Goal: Task Accomplishment & Management: Use online tool/utility

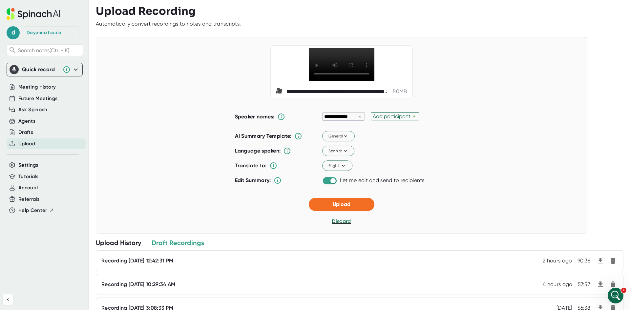
scroll to position [1917, 0]
click at [390, 120] on div "Add participant" at bounding box center [393, 116] width 40 height 6
type input "h"
drag, startPoint x: 367, startPoint y: 133, endPoint x: 340, endPoint y: 135, distance: 27.0
click at [340, 119] on input "[PERSON_NAME]" at bounding box center [349, 117] width 51 height 6
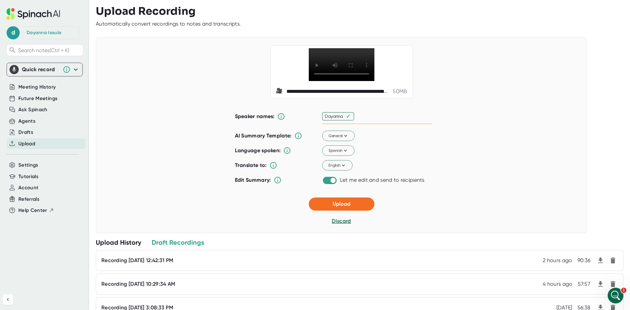
type input "Dayanna"
click at [346, 124] on div "******* × Add participant +" at bounding box center [377, 116] width 110 height 15
click at [370, 120] on div "Add participant" at bounding box center [380, 116] width 40 height 6
type input "Hunter"
click at [379, 124] on div "******* × ✓" at bounding box center [377, 116] width 110 height 15
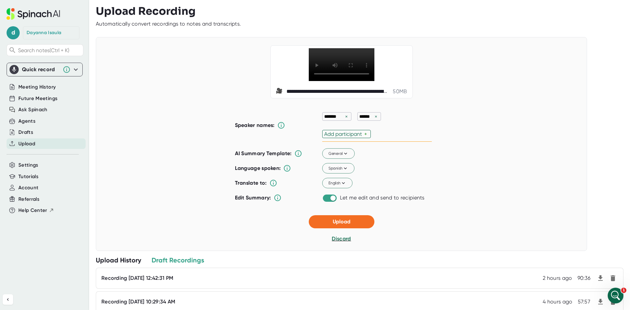
click at [354, 137] on div "Add participant" at bounding box center [344, 134] width 40 height 6
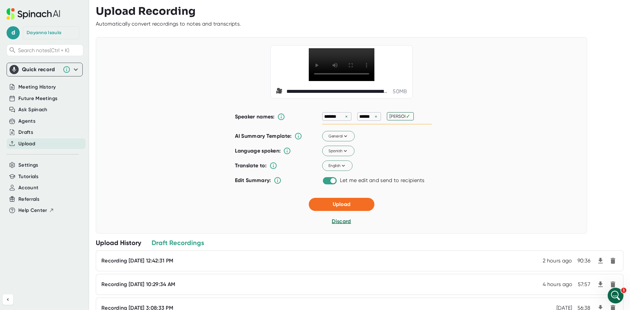
type input "[PERSON_NAME]"
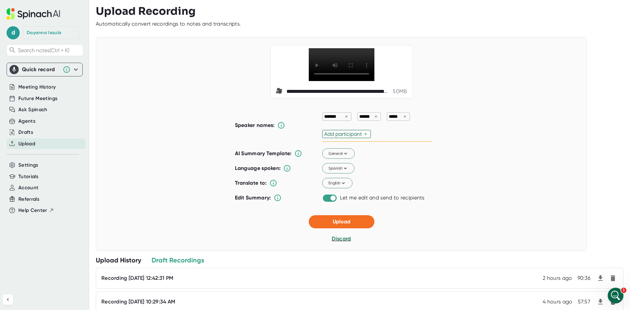
click at [405, 134] on div "******* × ****** × ***** × Add participant +" at bounding box center [377, 125] width 110 height 33
click at [355, 137] on div "Add participant" at bounding box center [344, 134] width 40 height 6
type input "[PERSON_NAME]"
click at [345, 142] on div "******* × ****** × ***** × ✓" at bounding box center [377, 125] width 110 height 33
click at [338, 172] on span "Spanish" at bounding box center [338, 169] width 20 height 6
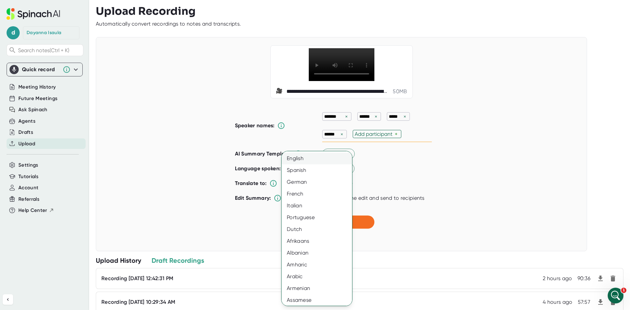
click at [322, 159] on div "English" at bounding box center [320, 159] width 76 height 12
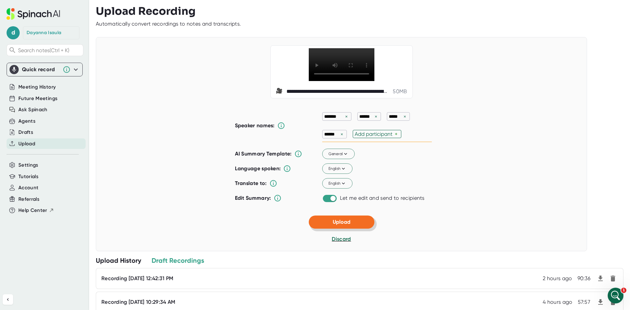
click at [348, 225] on span "Upload" at bounding box center [342, 222] width 18 height 6
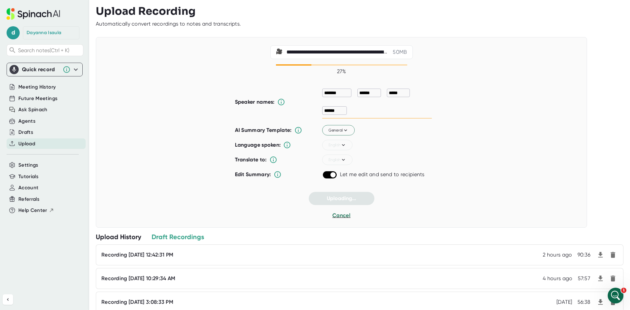
click at [131, 237] on div "Upload History" at bounding box center [118, 237] width 45 height 9
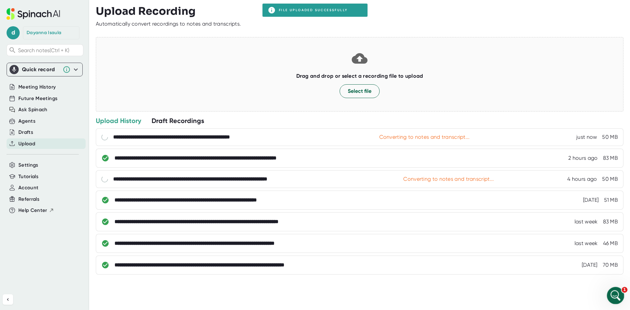
click at [616, 291] on icon "Open Intercom Messenger" at bounding box center [615, 295] width 11 height 11
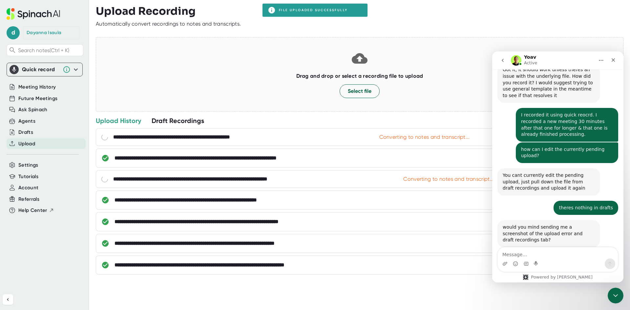
click at [529, 258] on textarea "Message…" at bounding box center [558, 253] width 120 height 11
type textarea "okay, trying again"
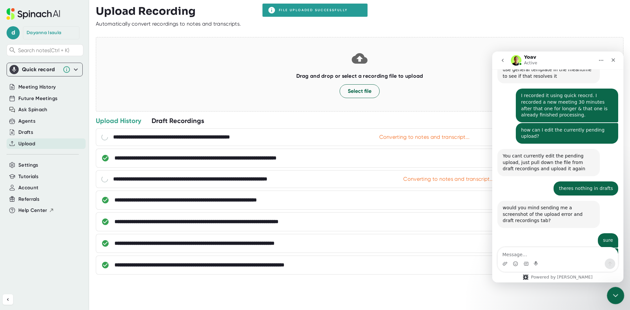
click at [613, 291] on icon "Close Intercom Messenger" at bounding box center [615, 295] width 8 height 8
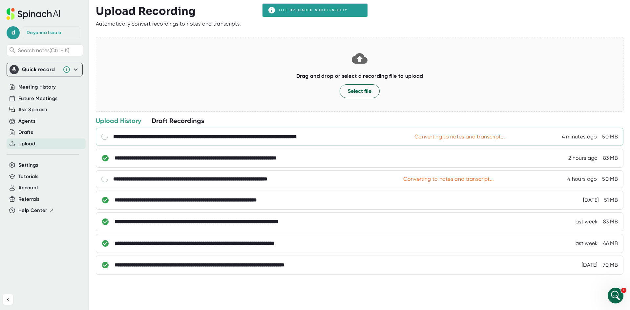
click at [355, 138] on div "**********" at bounding box center [235, 137] width 245 height 7
click at [611, 295] on icon "Open Intercom Messenger" at bounding box center [615, 295] width 11 height 11
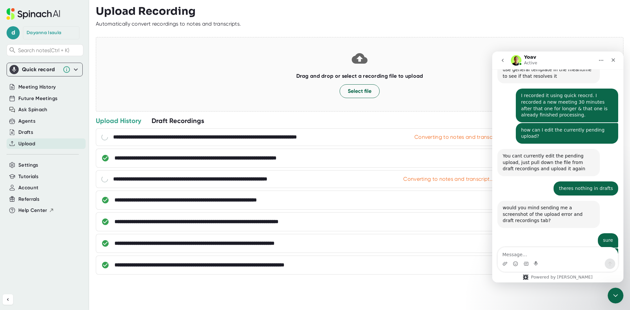
click at [515, 253] on textarea "Message…" at bounding box center [558, 253] width 120 height 11
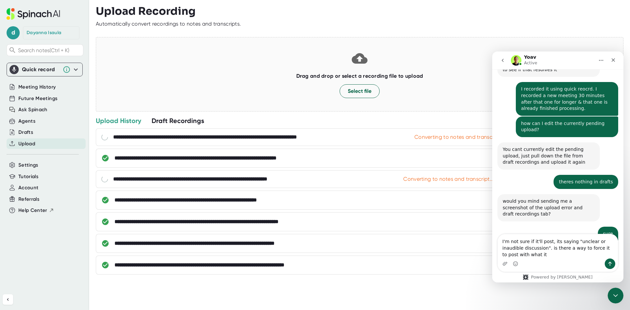
scroll to position [1950, 0]
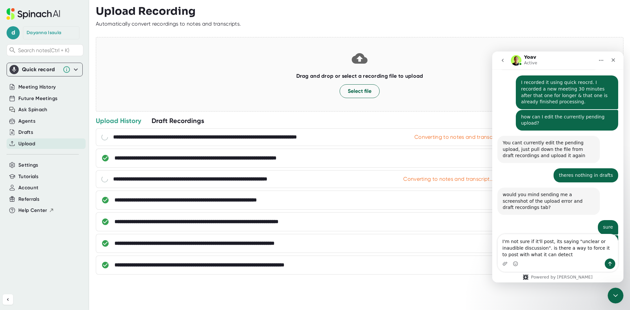
type textarea "I'm not sure if it'll post, its saying "unclear or inaudible discussion". is th…"
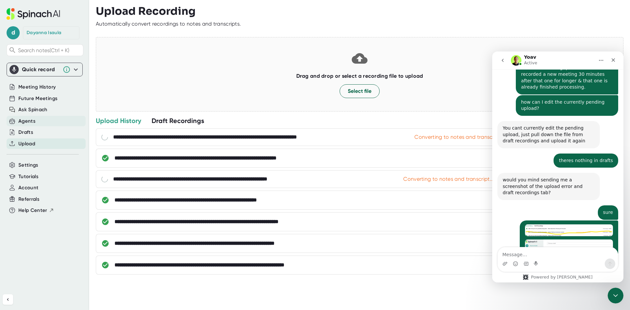
click at [38, 120] on div "Agents" at bounding box center [46, 121] width 79 height 11
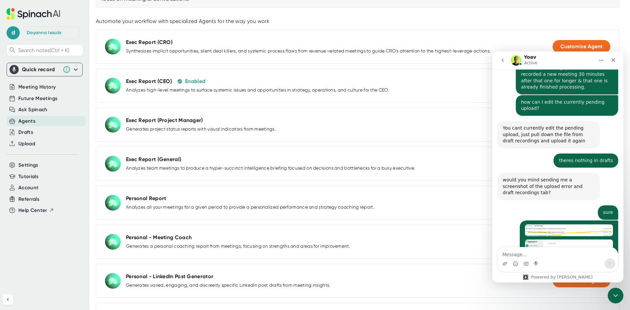
scroll to position [131, 0]
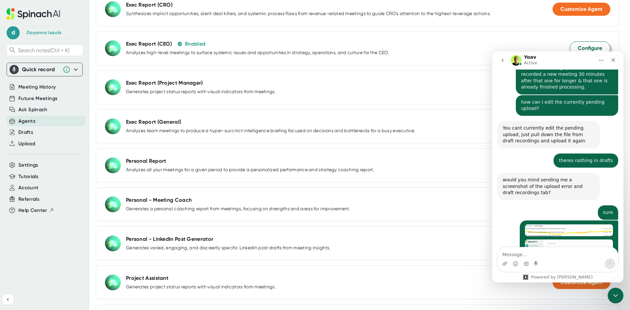
click at [579, 44] on button "Configure" at bounding box center [590, 48] width 41 height 14
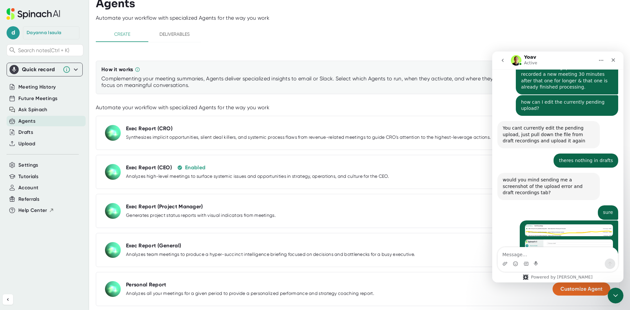
select select "07:00"
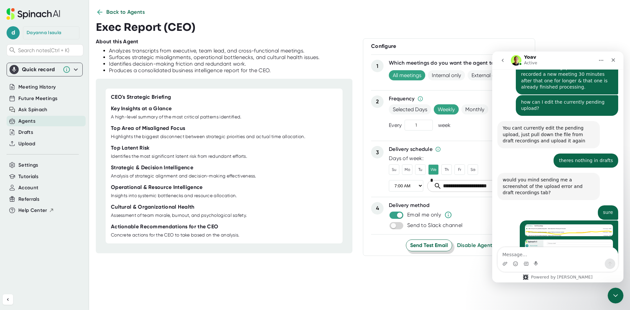
click at [429, 247] on span "Send Test Email" at bounding box center [429, 246] width 38 height 8
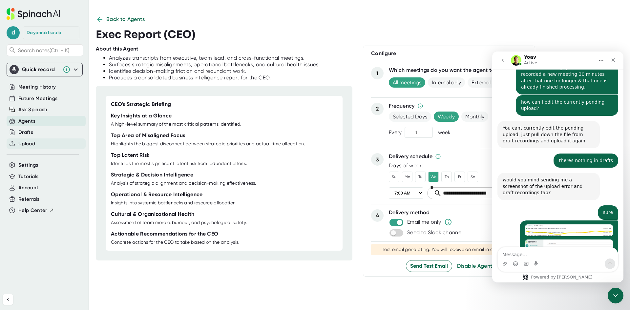
click at [35, 142] on span "Upload" at bounding box center [26, 144] width 17 height 8
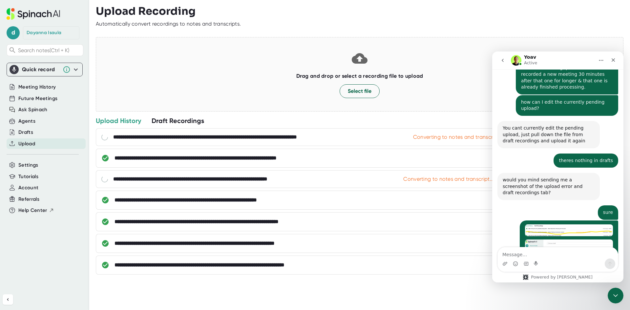
scroll to position [1997, 0]
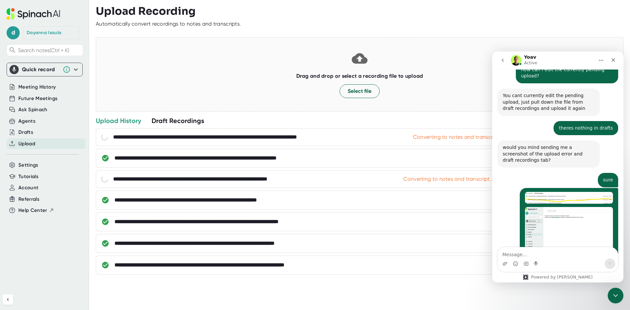
click at [564, 260] on div "Intercom messenger" at bounding box center [558, 264] width 120 height 11
click at [550, 256] on textarea "Message…" at bounding box center [558, 253] width 120 height 11
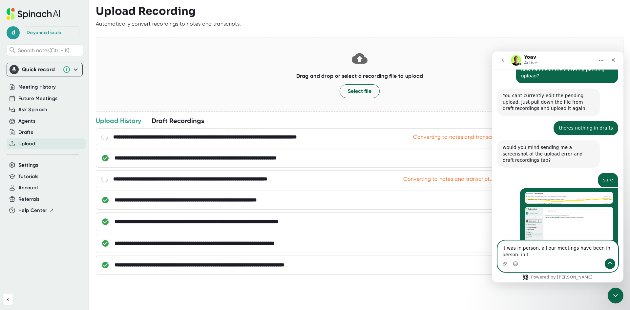
scroll to position [2004, 0]
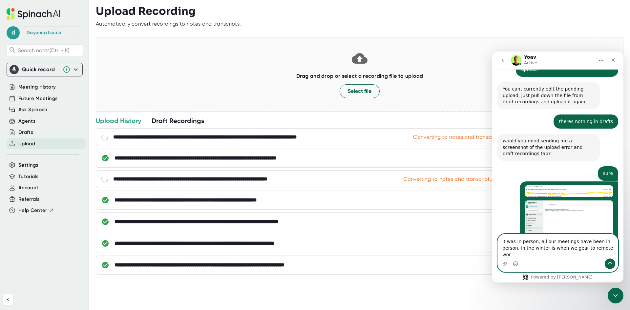
type textarea "it was in person, all our meetings have been in person. in the winter is when w…"
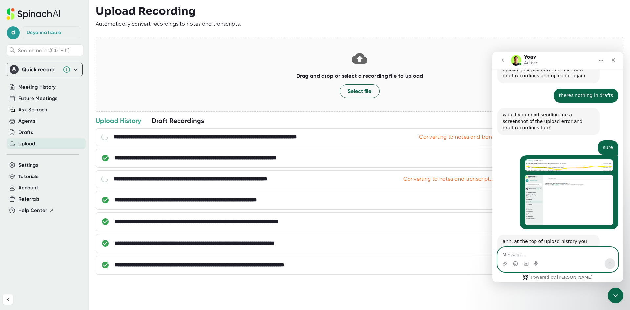
scroll to position [2062, 0]
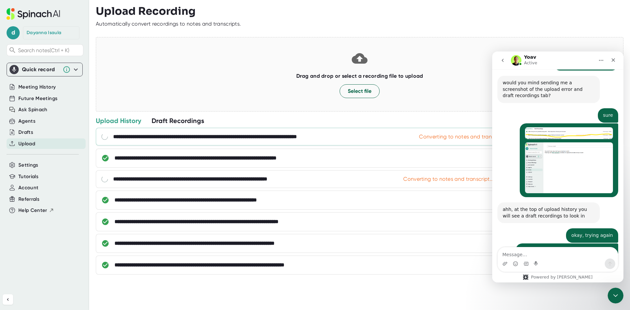
click at [384, 136] on div "**********" at bounding box center [365, 137] width 505 height 7
click at [185, 114] on div at bounding box center [360, 114] width 528 height 5
click at [181, 119] on div "Draft Recordings" at bounding box center [178, 121] width 53 height 9
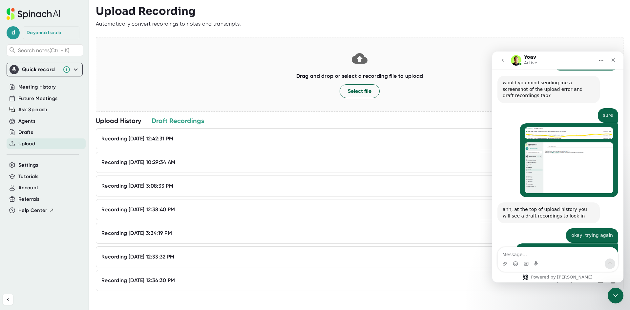
click at [207, 136] on div "Recording [DATE] 12:42:31 PM 3 hours ago 90:36" at bounding box center [345, 139] width 489 height 7
click at [173, 138] on div "Recording [DATE] 12:42:31 PM" at bounding box center [137, 139] width 72 height 7
click at [608, 297] on div "Close Intercom Messenger" at bounding box center [615, 295] width 16 height 16
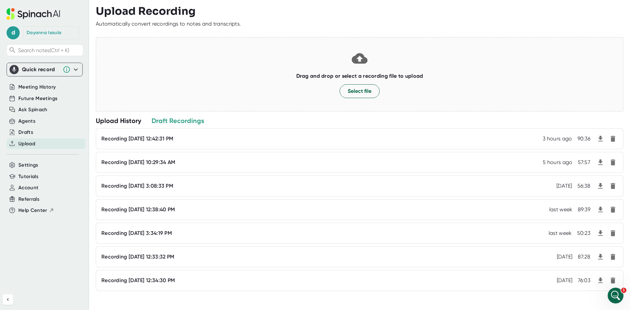
click at [118, 121] on div "Upload History" at bounding box center [118, 121] width 45 height 9
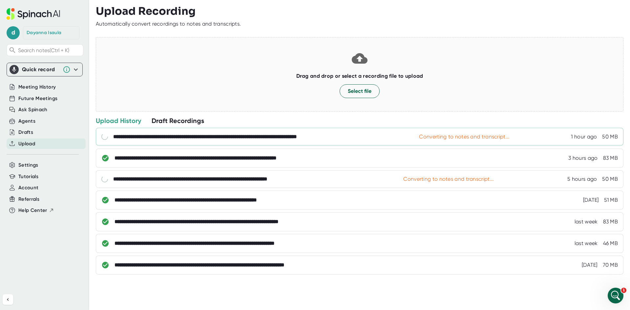
click at [166, 135] on div "**********" at bounding box center [235, 137] width 245 height 7
click at [173, 120] on div "Draft Recordings" at bounding box center [178, 121] width 53 height 9
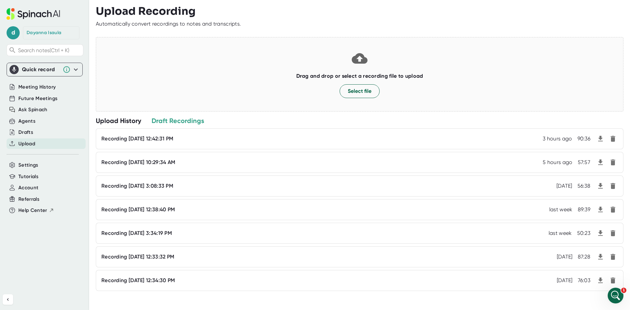
click at [602, 23] on div "Automatically convert recordings to notes and transcripts." at bounding box center [360, 24] width 528 height 7
drag, startPoint x: 622, startPoint y: 0, endPoint x: 474, endPoint y: 23, distance: 149.5
click at [474, 23] on div "Automatically convert recordings to notes and transcripts." at bounding box center [360, 24] width 528 height 7
click at [167, 125] on div at bounding box center [360, 126] width 528 height 3
click at [167, 124] on div "Draft Recordings" at bounding box center [178, 121] width 53 height 9
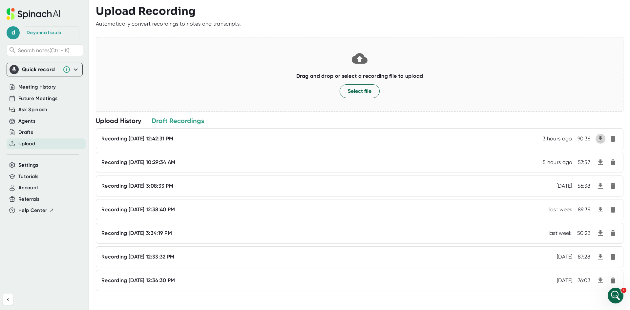
click at [597, 140] on icon "button" at bounding box center [601, 139] width 8 height 8
click at [545, 43] on div "Drag and drop or select a recording file to upload Select file" at bounding box center [360, 74] width 528 height 75
click at [608, 290] on div "Open Intercom Messenger" at bounding box center [615, 295] width 22 height 22
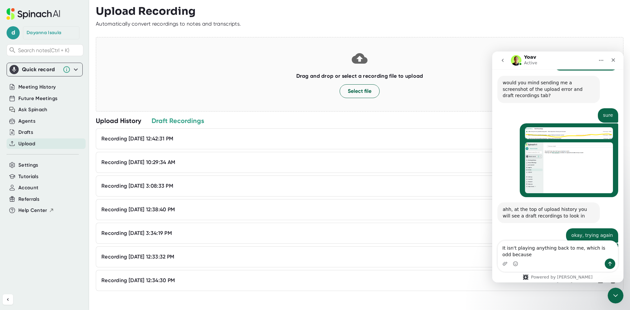
scroll to position [2068, 0]
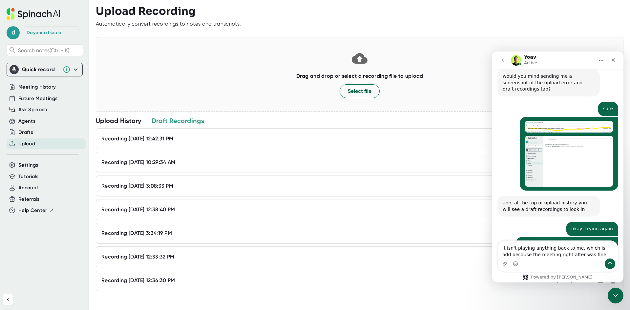
type textarea "It isn't playing anything back to me, which is odd because the meeting right af…"
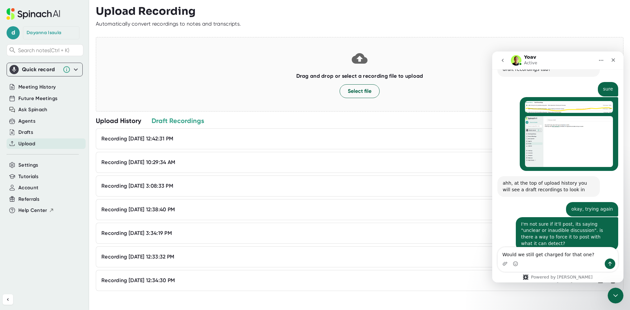
type textarea "Would we still get charged for that one?"
